Goal: Task Accomplishment & Management: Complete application form

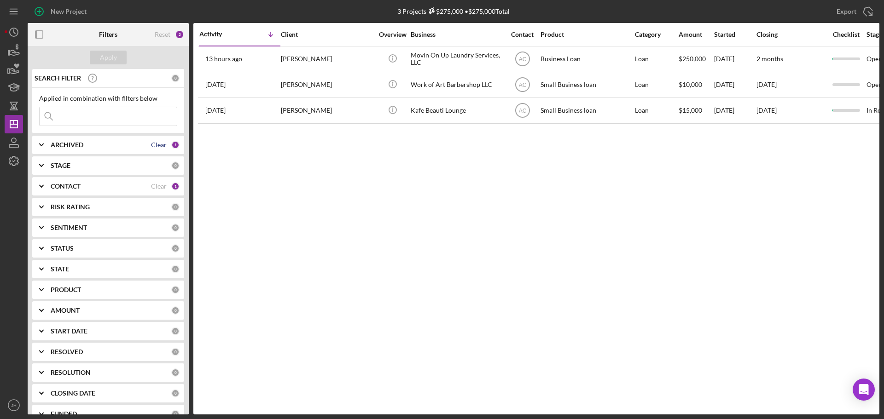
click at [161, 144] on div "Clear" at bounding box center [159, 144] width 16 height 7
click at [162, 187] on div "Clear" at bounding box center [159, 186] width 16 height 7
click at [13, 142] on icon "button" at bounding box center [13, 142] width 23 height 23
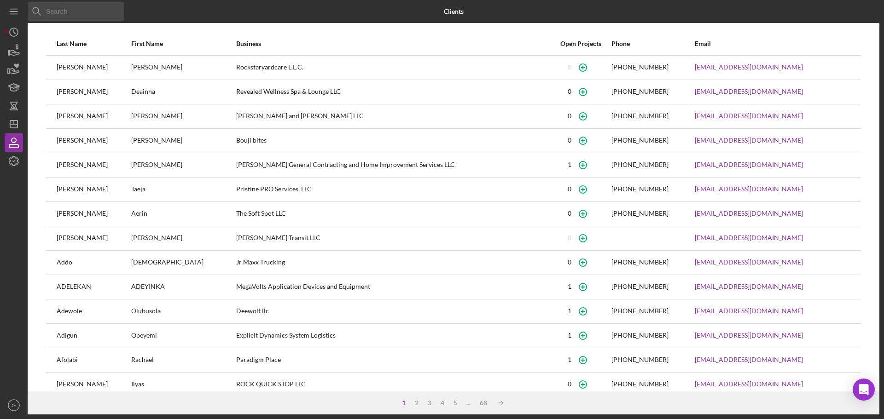
click at [84, 15] on input at bounding box center [76, 11] width 97 height 18
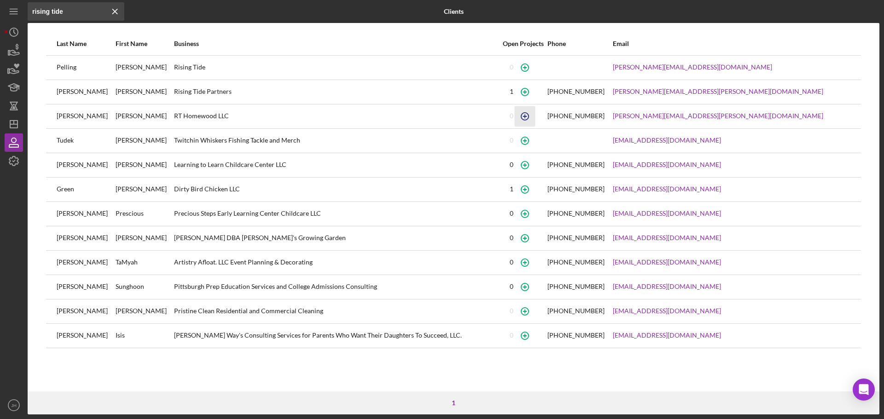
type input "rising tide"
click at [527, 116] on icon "button" at bounding box center [525, 116] width 4 height 4
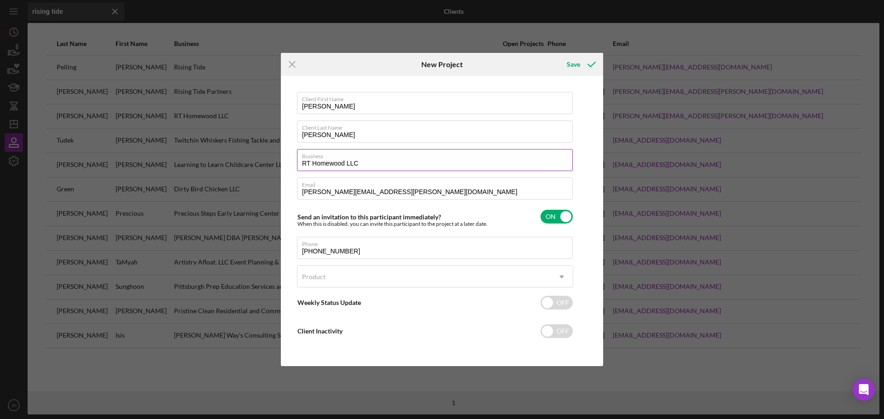
click at [412, 158] on label "Business" at bounding box center [437, 155] width 271 height 10
click at [412, 158] on input "RT Homewood LLC" at bounding box center [435, 160] width 276 height 22
drag, startPoint x: 315, startPoint y: 162, endPoint x: 221, endPoint y: 154, distance: 94.6
click at [217, 156] on div "Icon/Menu Close New Project Save Client First Name [PERSON_NAME] Client Last Na…" at bounding box center [442, 209] width 884 height 419
type input "Rising Tide"
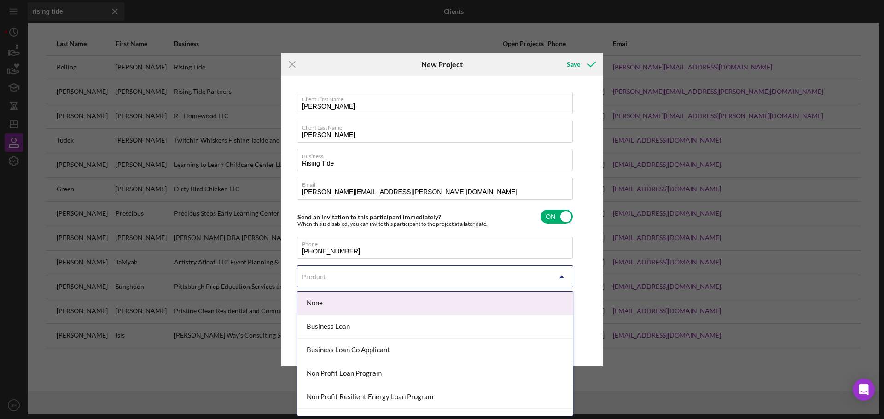
click at [558, 278] on icon "Icon/Dropdown Arrow" at bounding box center [561, 277] width 22 height 22
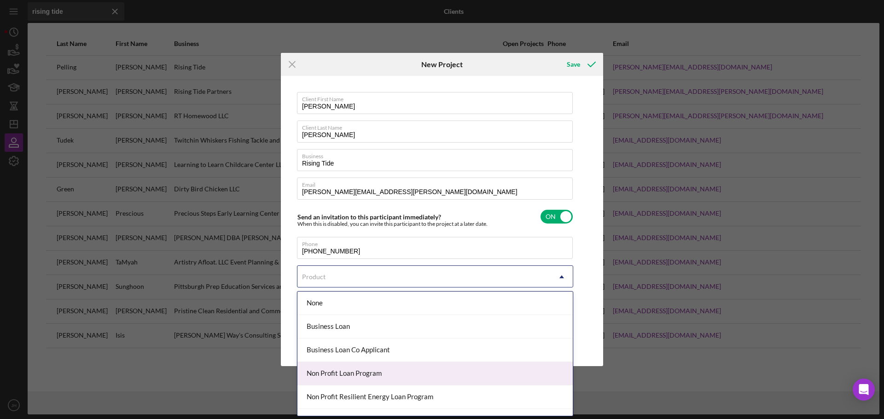
click at [400, 376] on div "Non Profit Loan Program" at bounding box center [434, 373] width 275 height 23
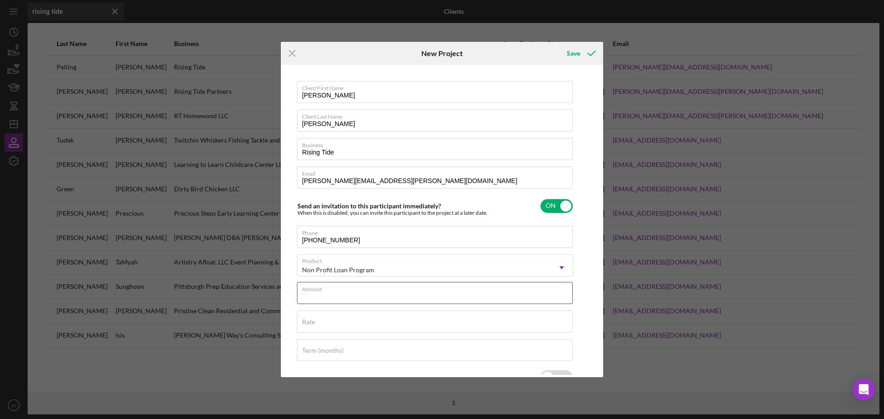
click at [391, 295] on input "Amount" at bounding box center [435, 293] width 276 height 22
type input "$100,000"
drag, startPoint x: 366, startPoint y: 318, endPoint x: 375, endPoint y: 314, distance: 9.5
click at [366, 318] on div "Rate" at bounding box center [435, 322] width 276 height 23
type input "6.500%"
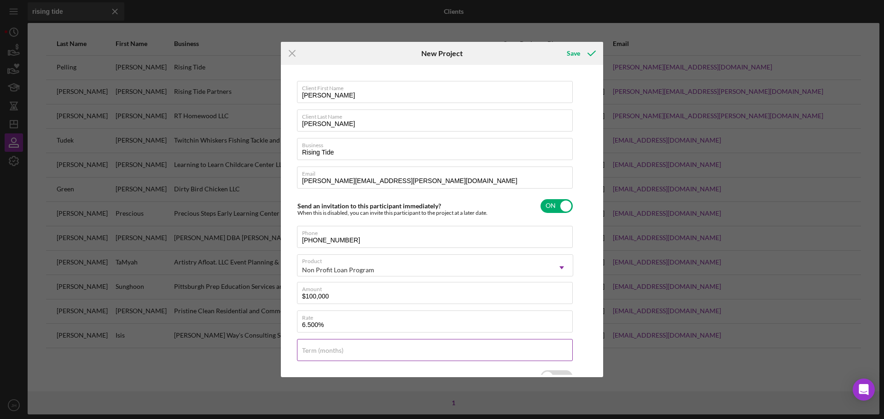
click at [341, 353] on label "Term (months)" at bounding box center [322, 350] width 41 height 7
click at [341, 353] on input "Term (months)" at bounding box center [435, 350] width 276 height 22
type input "12"
click at [572, 54] on div "Save" at bounding box center [572, 53] width 13 height 18
type input "RT Homewood LLC"
